Goal: Navigation & Orientation: Find specific page/section

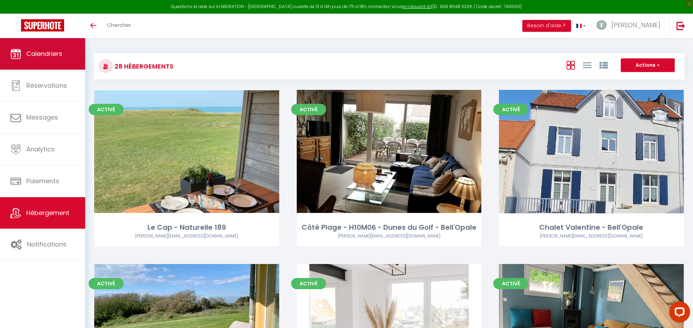
click at [50, 50] on span "Calendriers" at bounding box center [44, 53] width 36 height 9
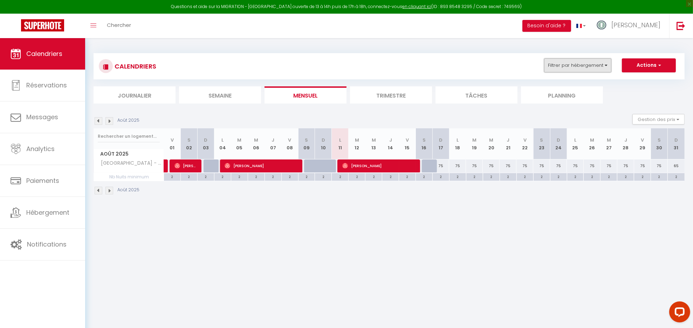
click at [584, 67] on button "Filtrer par hébergement" at bounding box center [577, 65] width 67 height 14
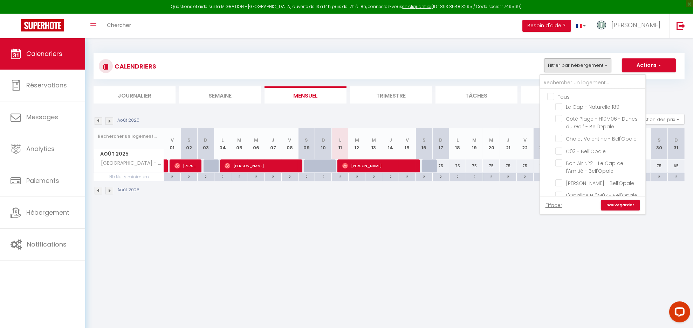
click at [572, 93] on input "Tous" at bounding box center [599, 96] width 105 height 7
checkbox input "true"
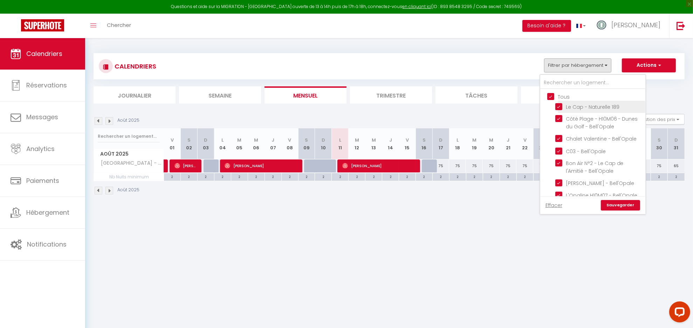
checkbox input "true"
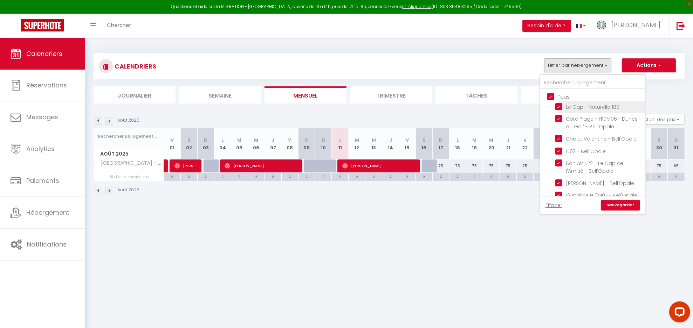
checkbox input "true"
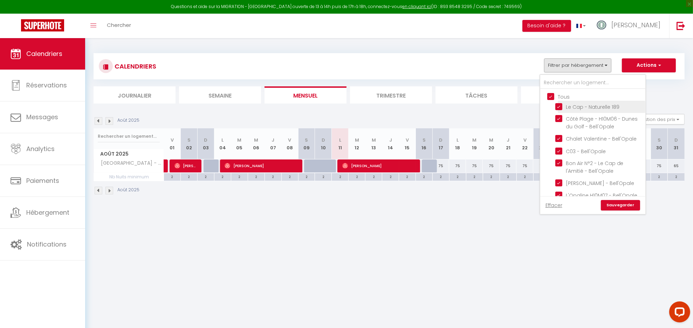
checkbox input "true"
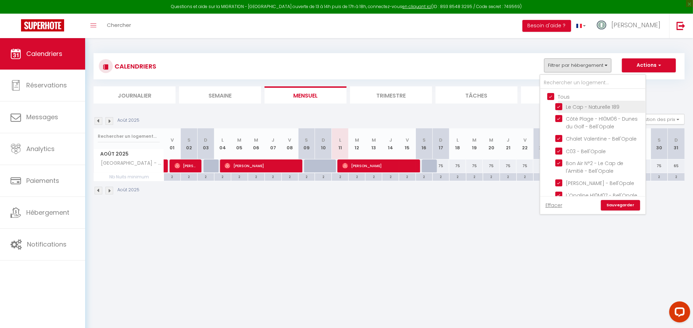
checkbox input "true"
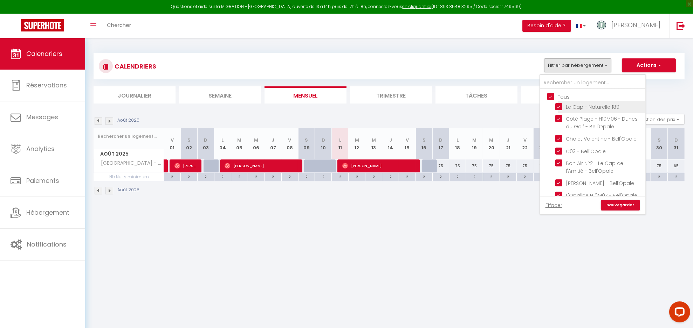
checkbox input "true"
click at [636, 206] on link "Sauvegarder" at bounding box center [619, 205] width 39 height 11
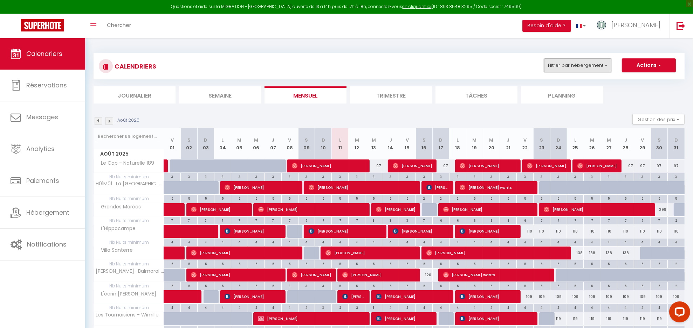
click at [556, 62] on button "Filtrer par hébergement" at bounding box center [577, 65] width 67 height 14
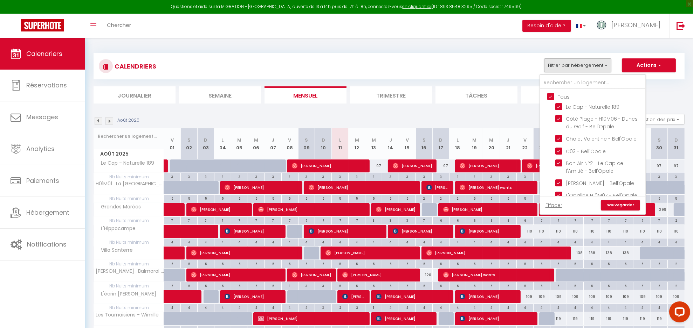
click at [554, 97] on input "Tous" at bounding box center [599, 96] width 105 height 7
checkbox input "false"
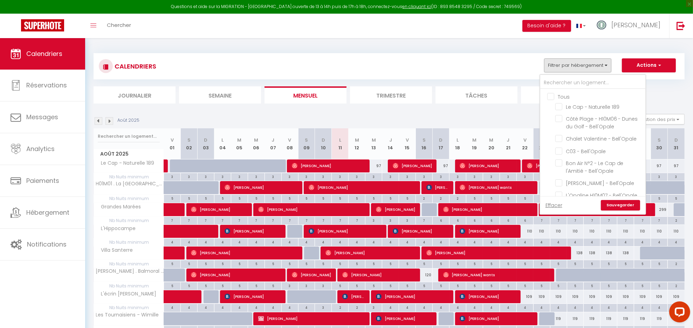
checkbox input "false"
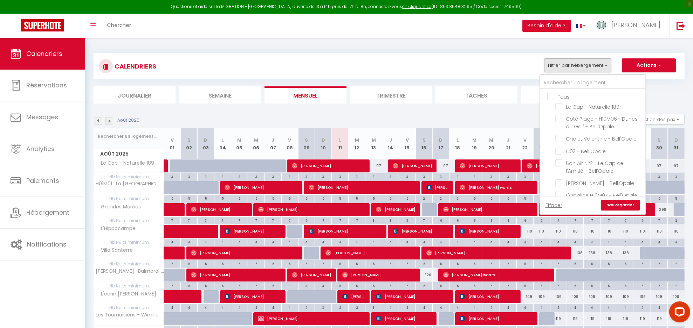
checkbox input "false"
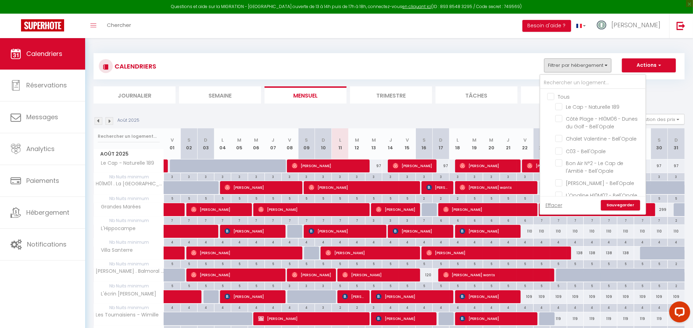
checkbox input "false"
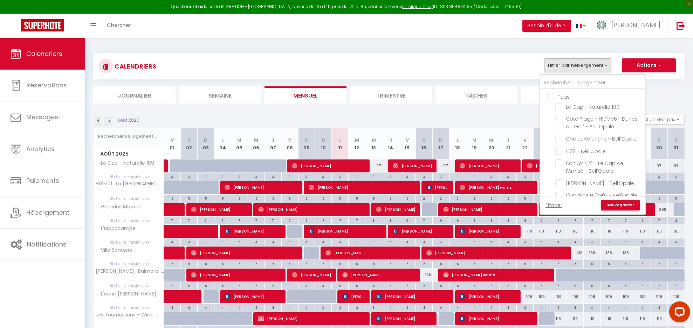
checkbox input "false"
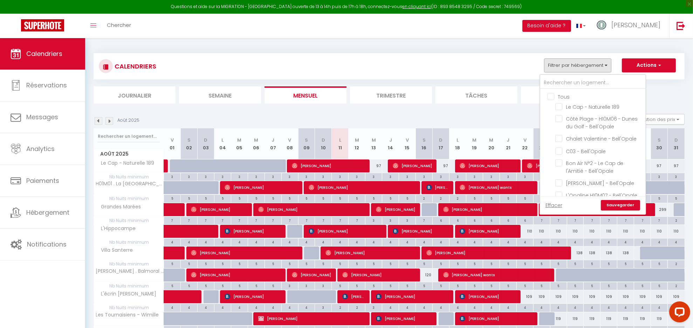
checkbox input "false"
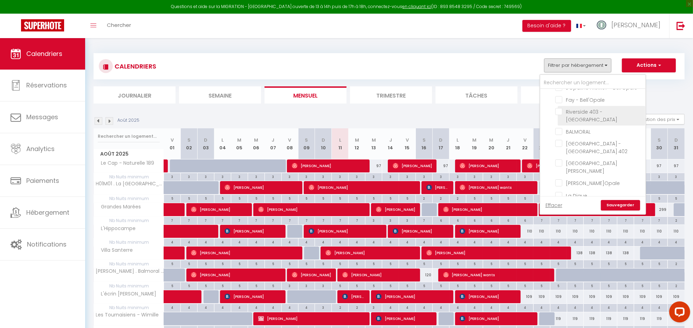
scroll to position [107, 0]
click at [603, 114] on input "Riverside 403 - [GEOGRAPHIC_DATA]" at bounding box center [599, 112] width 88 height 7
checkbox input "true"
click at [626, 204] on link "Sauvegarder" at bounding box center [619, 205] width 39 height 11
